Goal: Transaction & Acquisition: Obtain resource

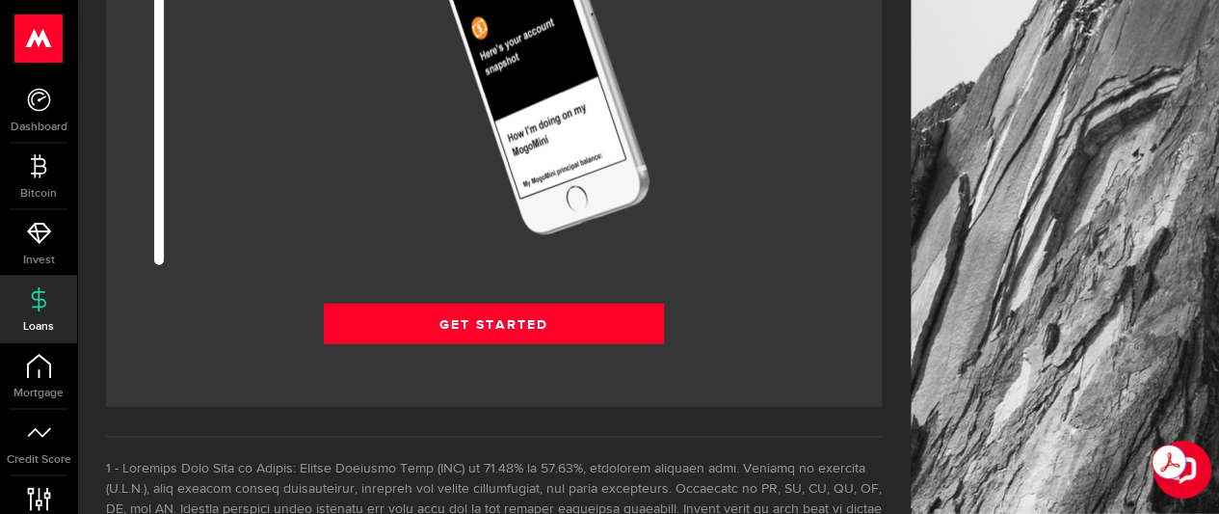
scroll to position [2652, 0]
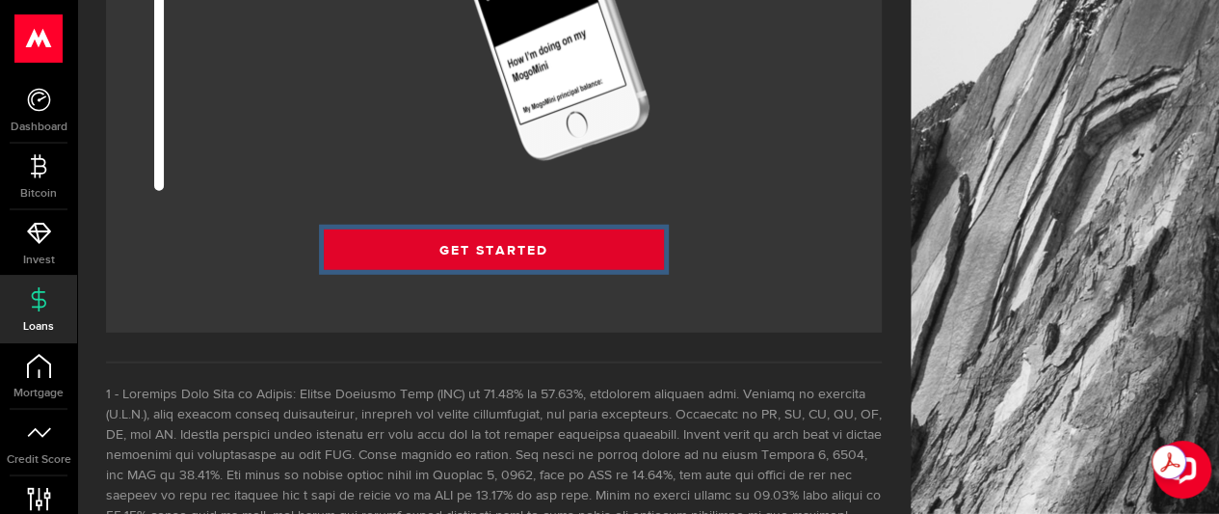
click at [491, 240] on link "Get Started" at bounding box center [494, 249] width 340 height 40
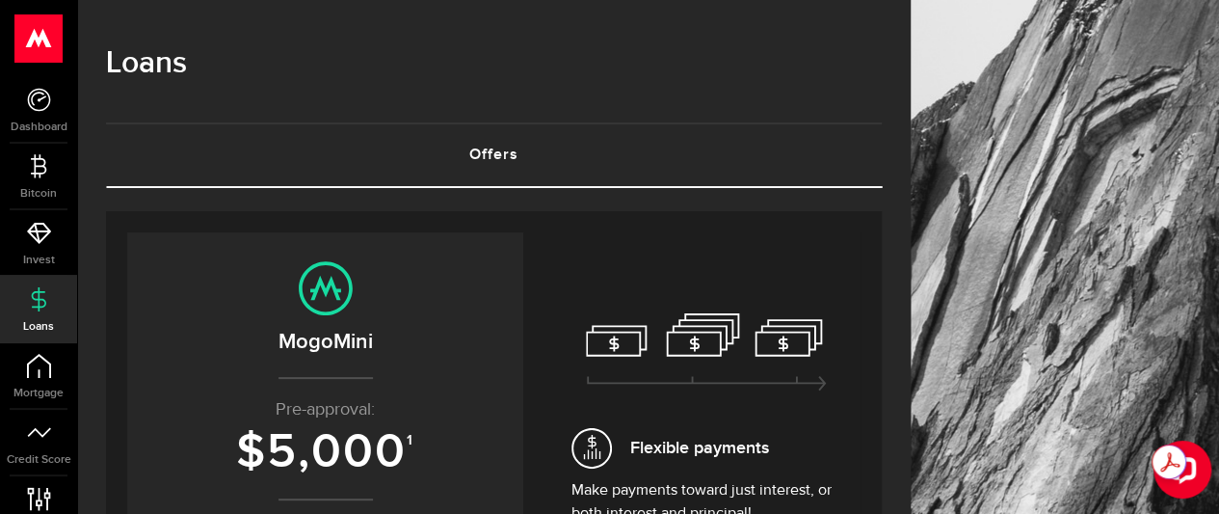
click at [498, 153] on link "Offers (requires attention)" at bounding box center [494, 155] width 776 height 62
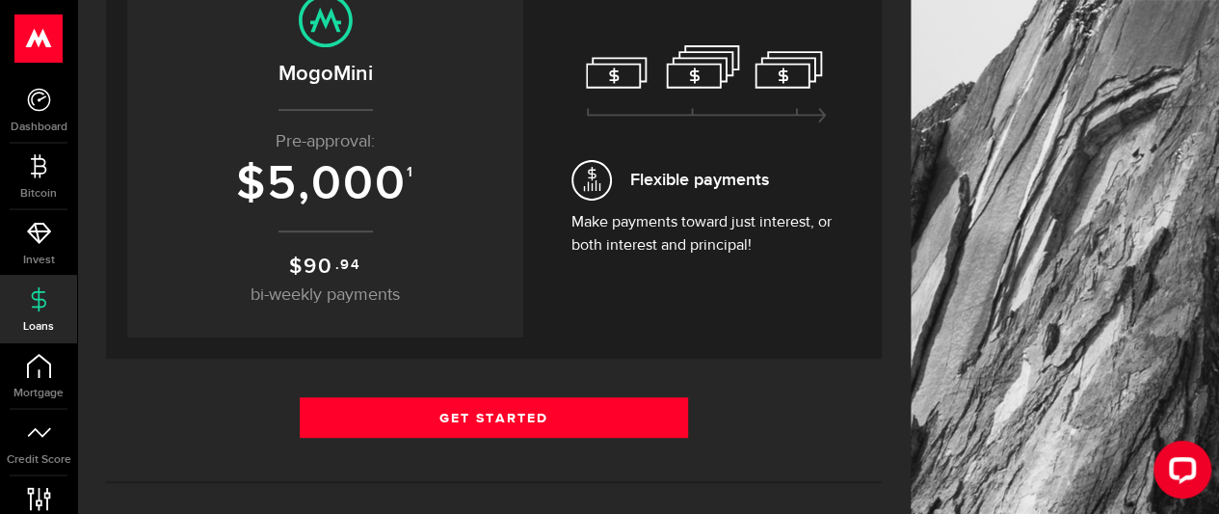
scroll to position [278, 0]
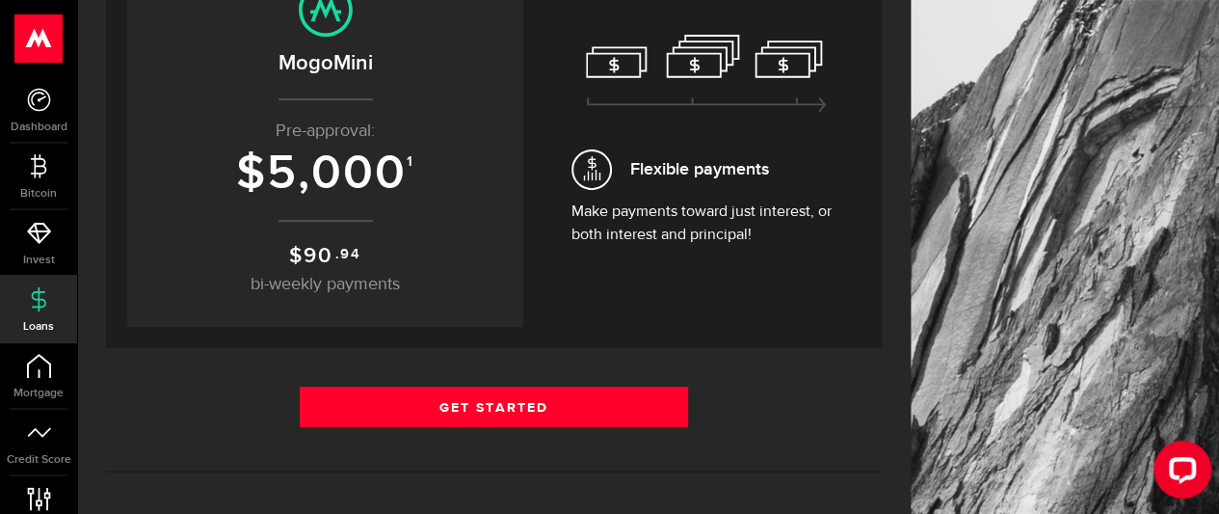
click at [383, 181] on span "5,000" at bounding box center [337, 174] width 140 height 58
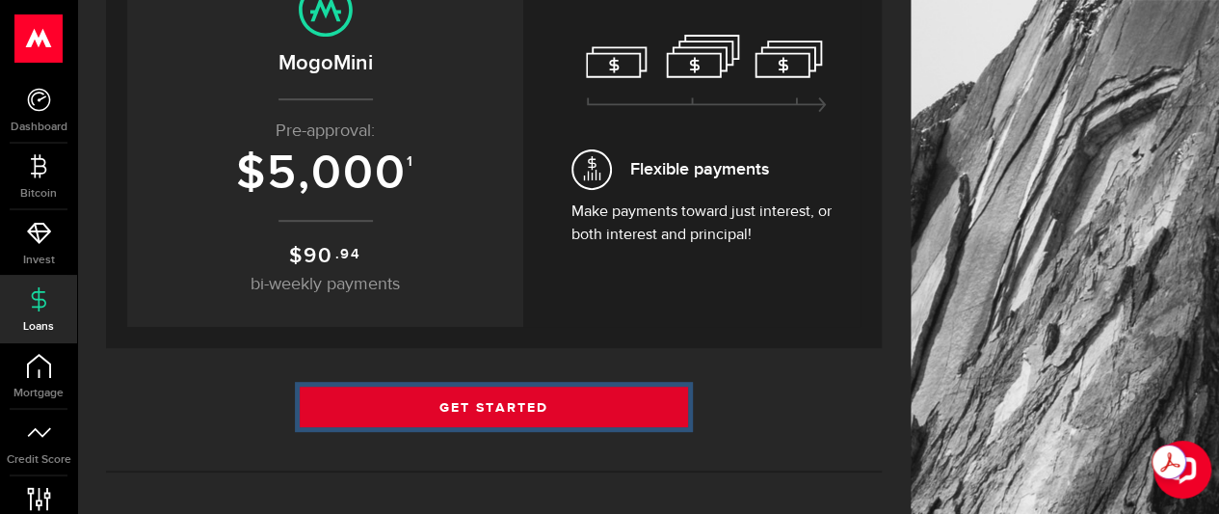
click at [464, 405] on link "Get Started" at bounding box center [494, 406] width 388 height 40
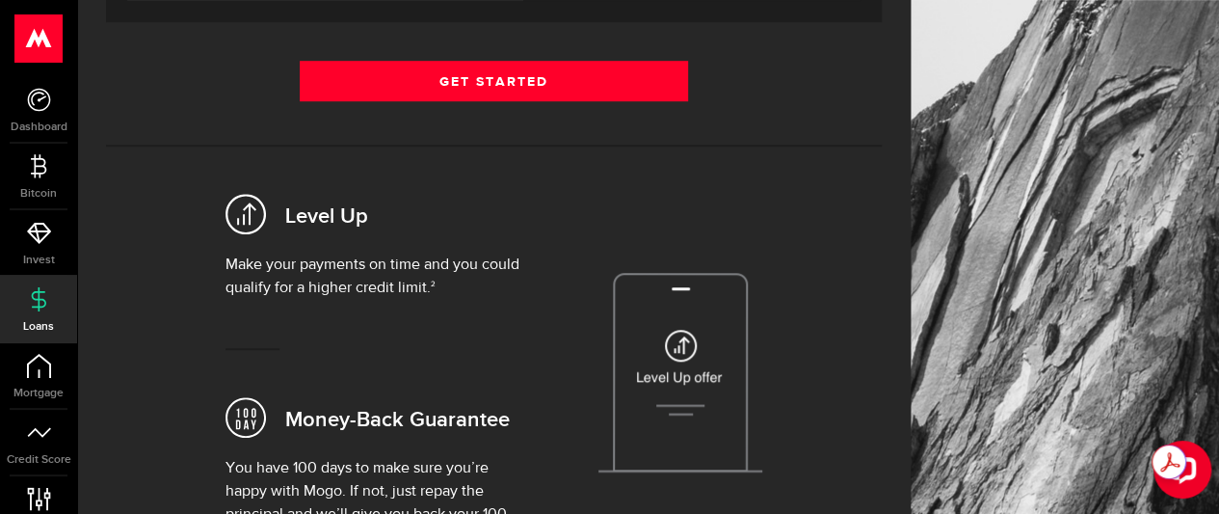
scroll to position [605, 0]
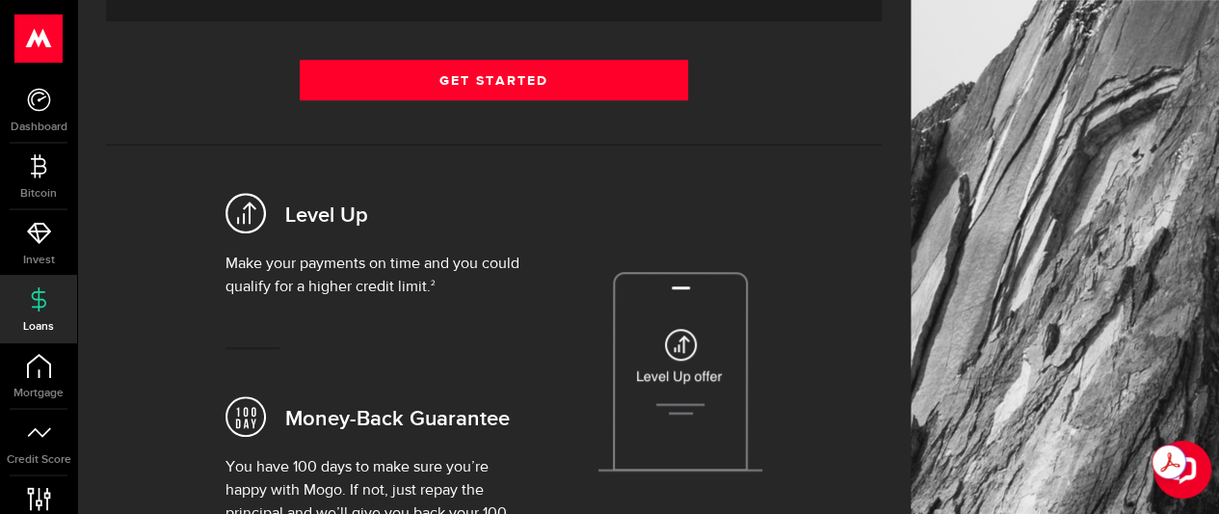
click at [278, 236] on span at bounding box center [255, 214] width 60 height 54
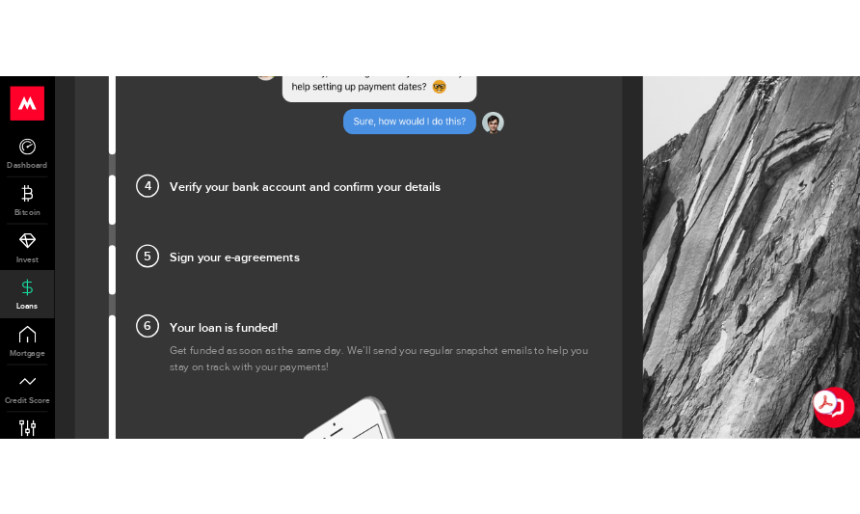
scroll to position [1894, 0]
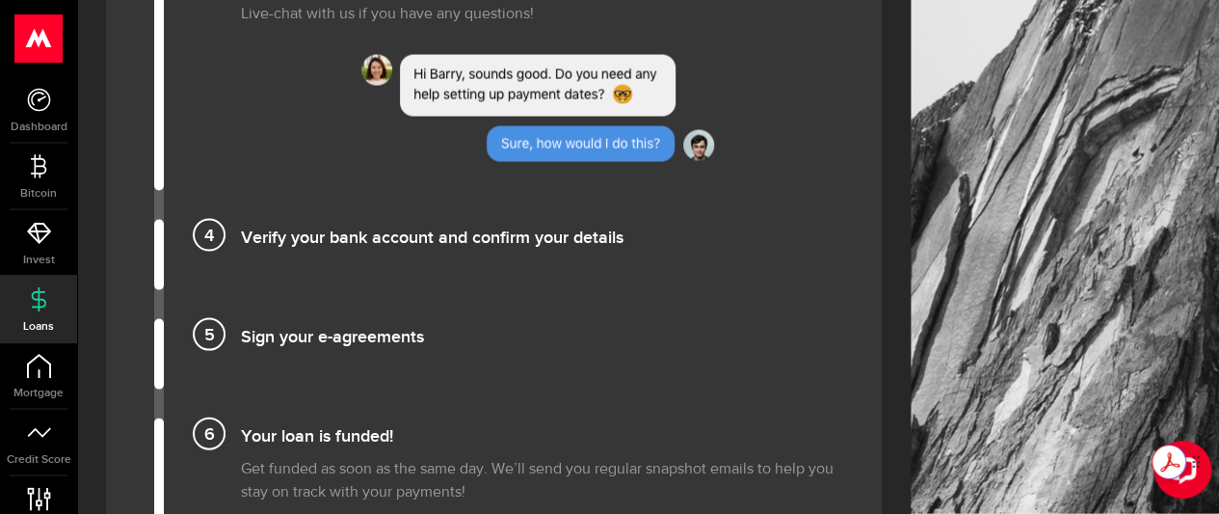
click at [1185, 471] on div "Get summaries and key insights using AI Assistant powered by Adobe Acrobat" at bounding box center [1185, 461] width 67 height 35
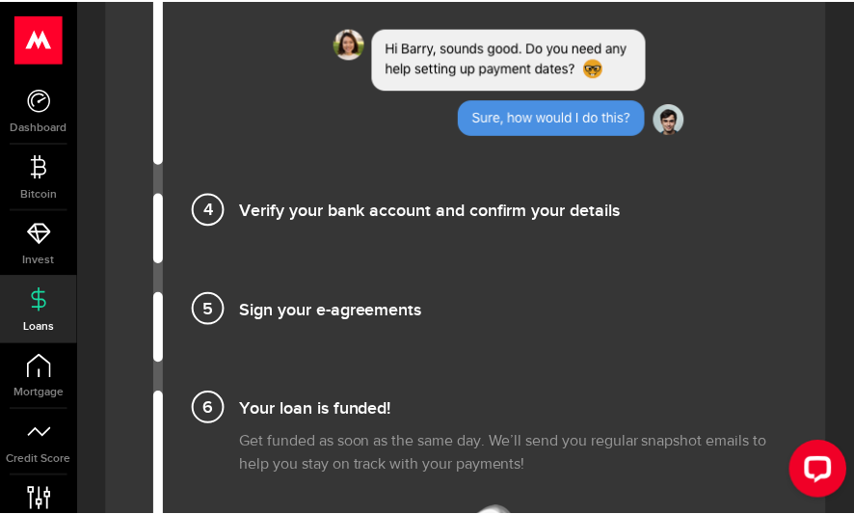
scroll to position [1891, 0]
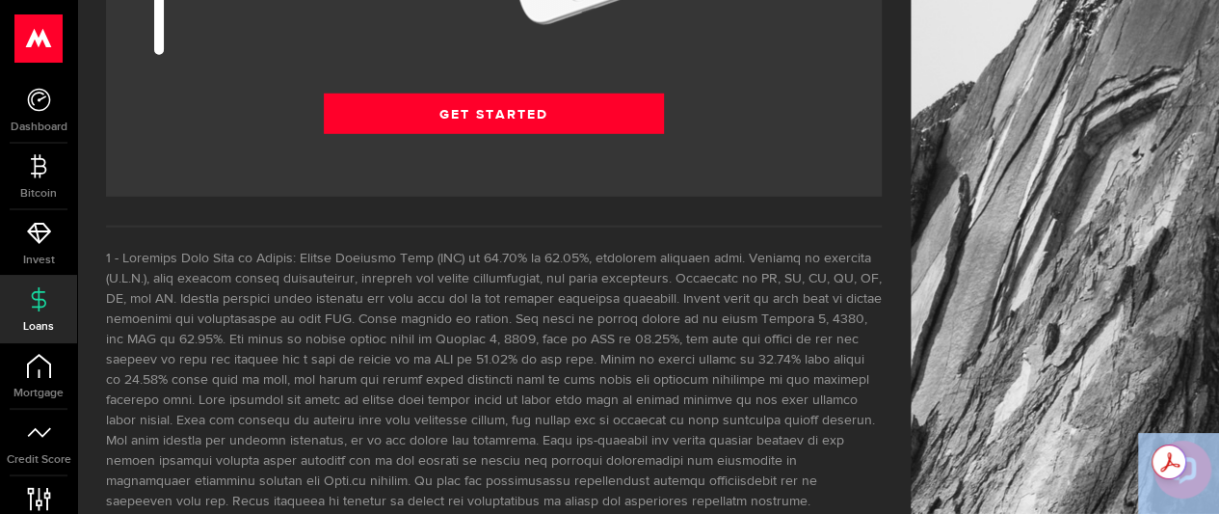
scroll to position [2791, 0]
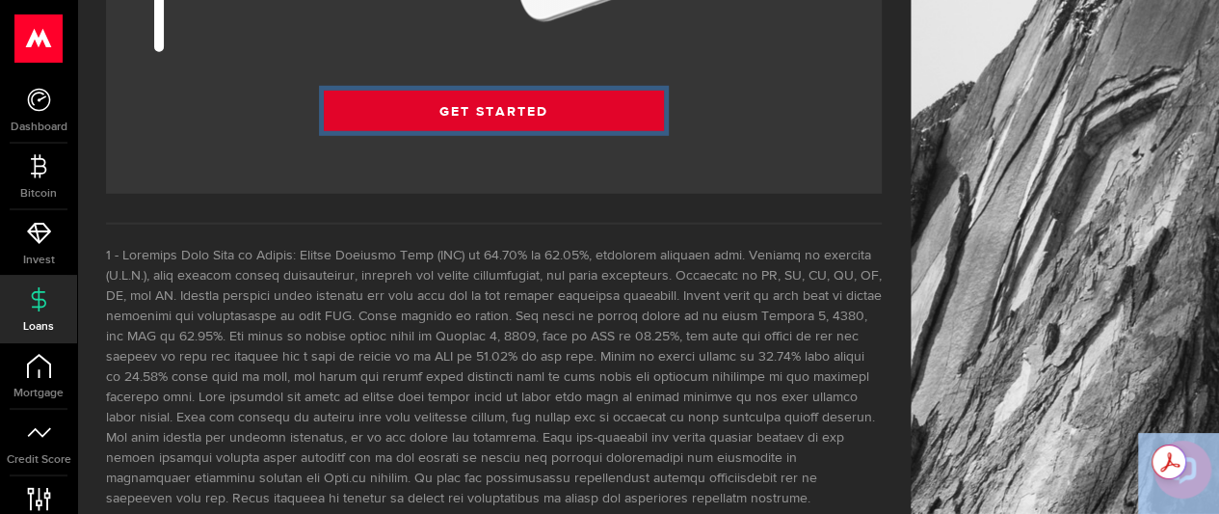
click at [457, 112] on link "Get Started" at bounding box center [494, 111] width 340 height 40
